Goal: Information Seeking & Learning: Learn about a topic

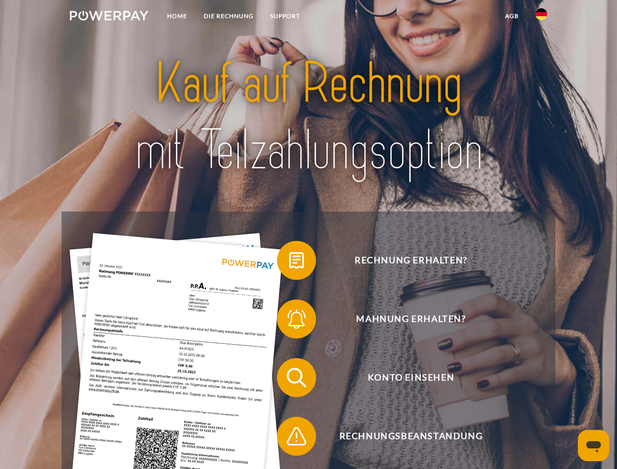
click at [109, 17] on img at bounding box center [109, 16] width 79 height 10
click at [541, 17] on img at bounding box center [541, 14] width 12 height 12
click at [512, 16] on link "agb" at bounding box center [512, 16] width 30 height 18
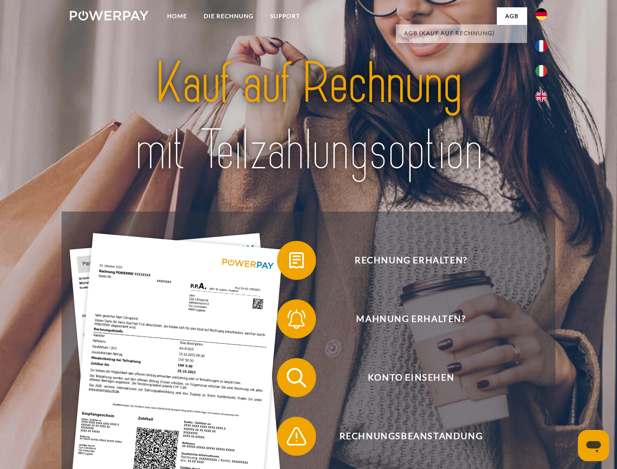
click at [289, 262] on span at bounding box center [281, 260] width 49 height 49
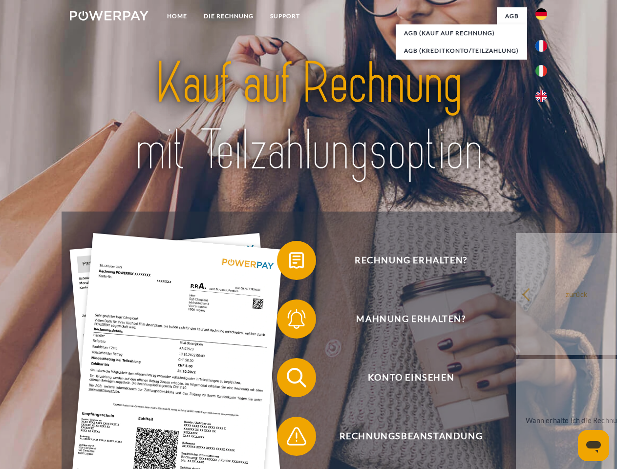
click at [289, 321] on span at bounding box center [281, 319] width 49 height 49
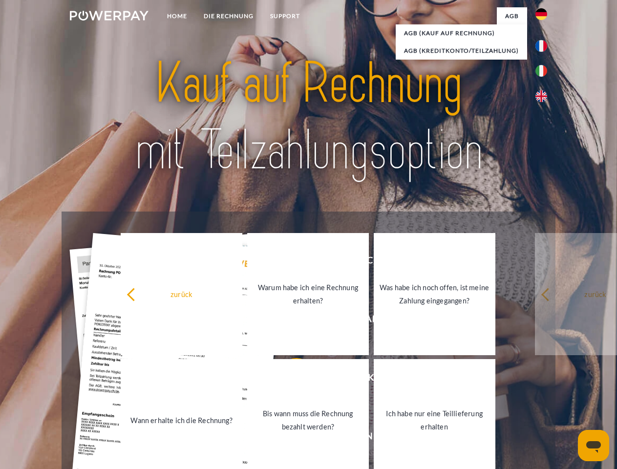
click at [289, 380] on link "Bis wann muss die Rechnung bezahlt werden?" at bounding box center [308, 420] width 122 height 122
click at [289, 438] on span at bounding box center [281, 436] width 49 height 49
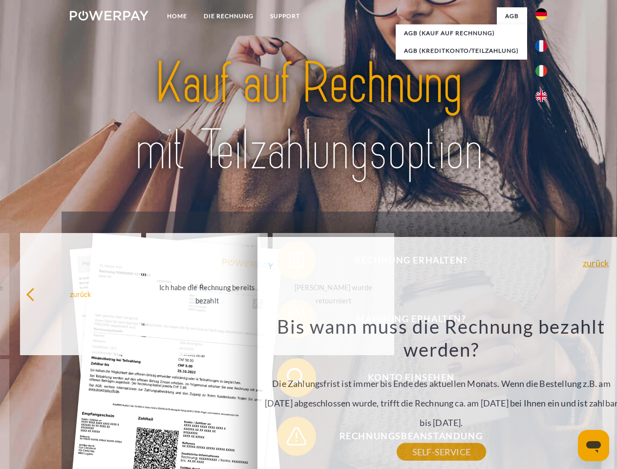
click at [594, 446] on icon "Messaging-Fenster öffnen" at bounding box center [593, 447] width 15 height 12
